Goal: Find specific page/section: Find specific page/section

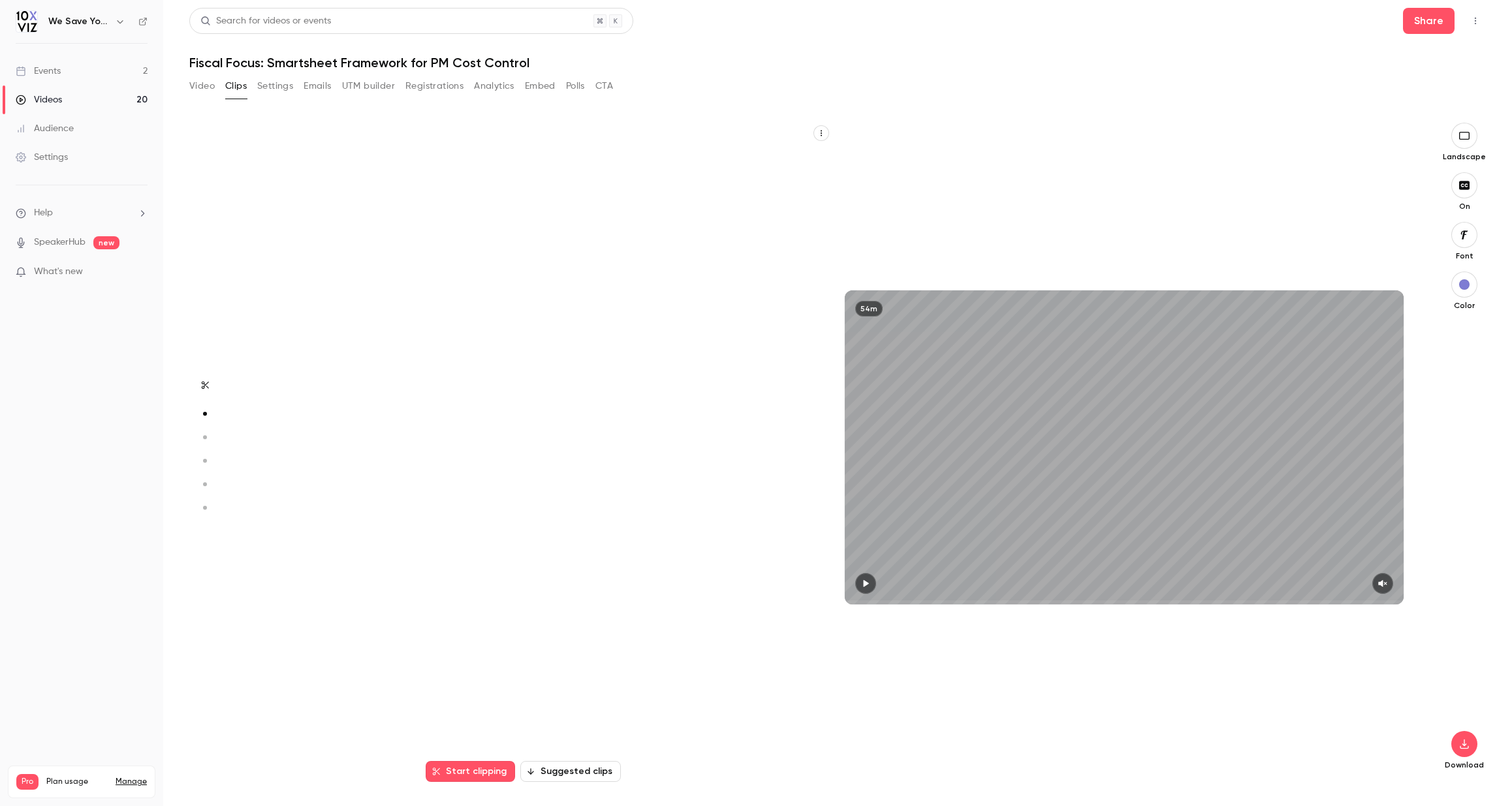
scroll to position [660, 0]
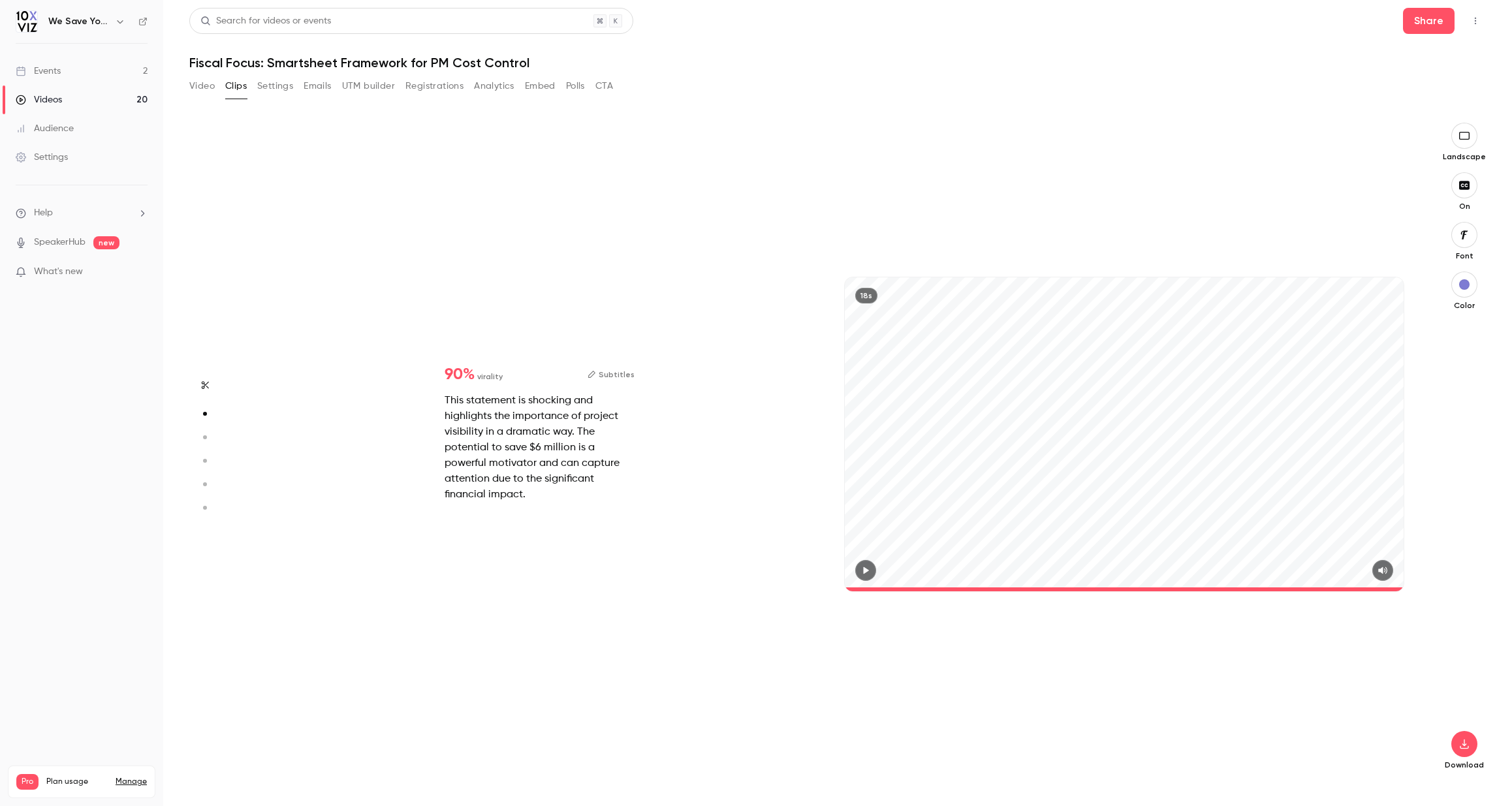
click at [50, 73] on div "Events" at bounding box center [38, 71] width 45 height 13
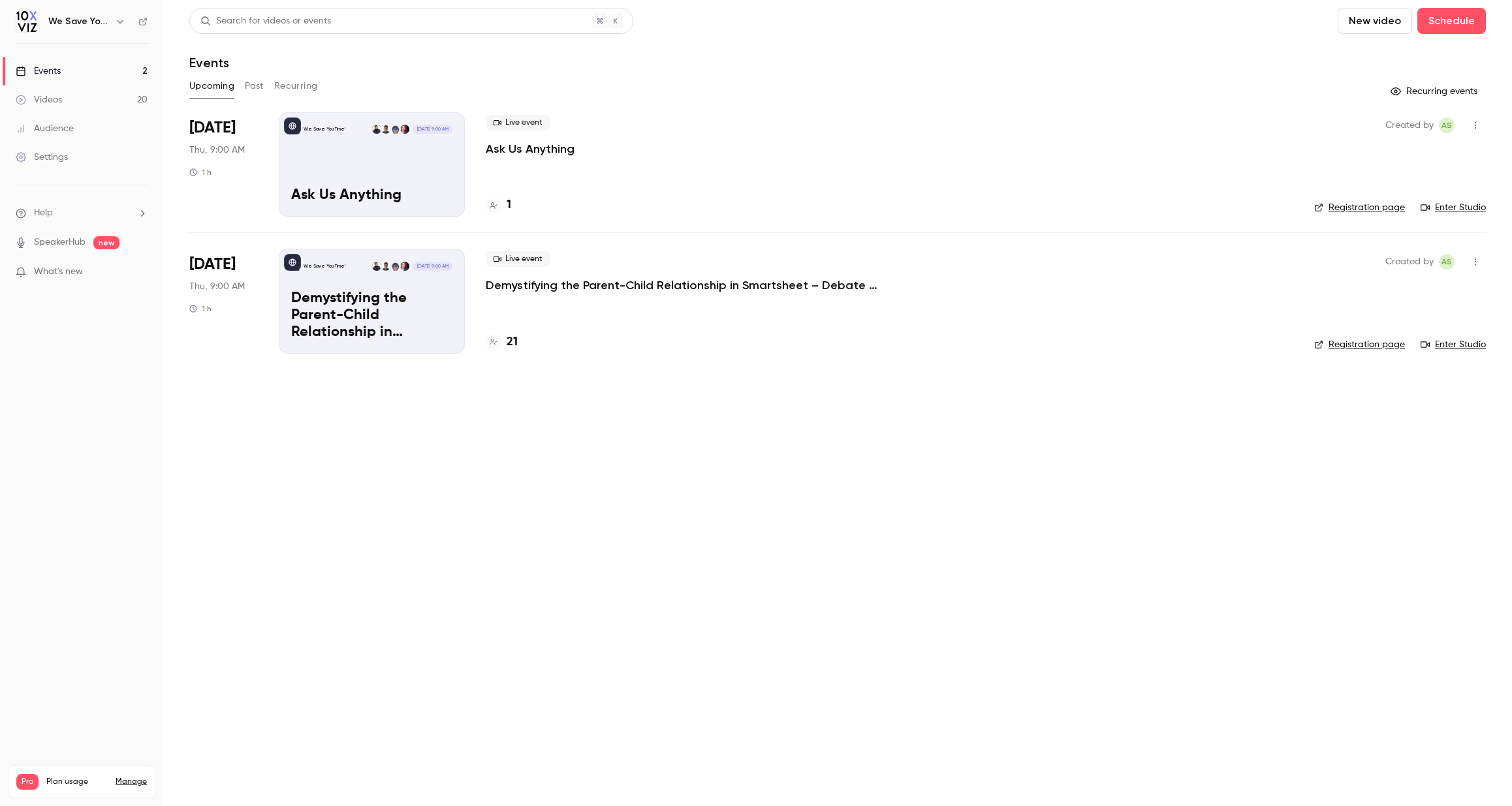
click at [263, 88] on button "Past" at bounding box center [254, 85] width 19 height 21
